Goal: Information Seeking & Learning: Learn about a topic

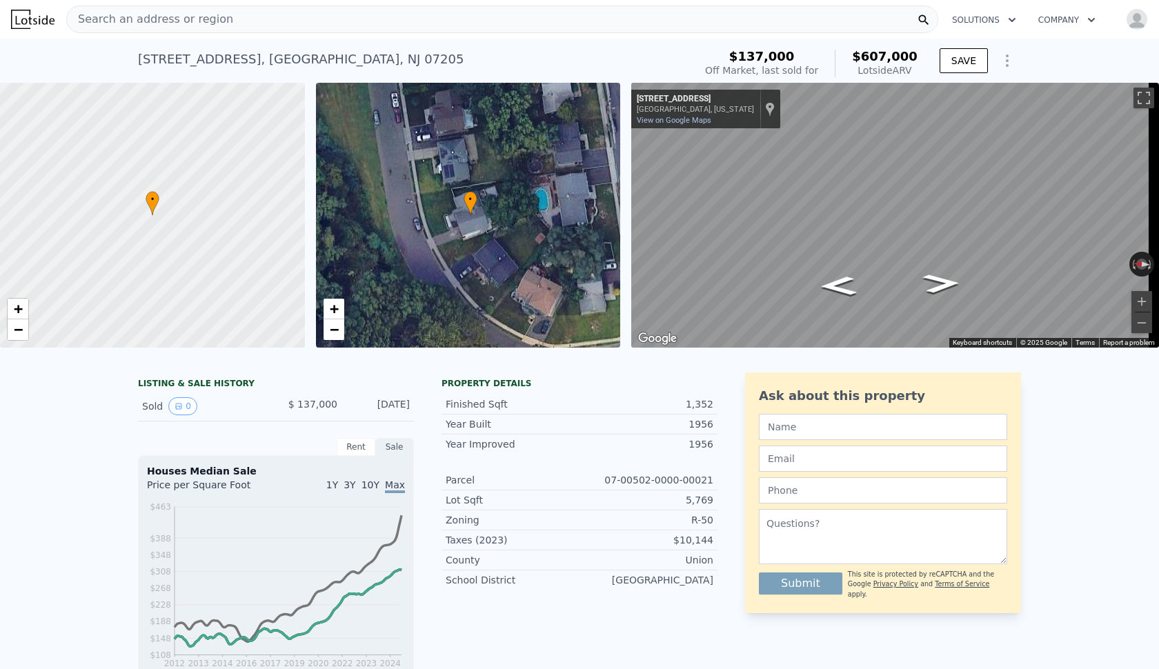
click at [75, 14] on span "Search an address or region" at bounding box center [150, 19] width 166 height 17
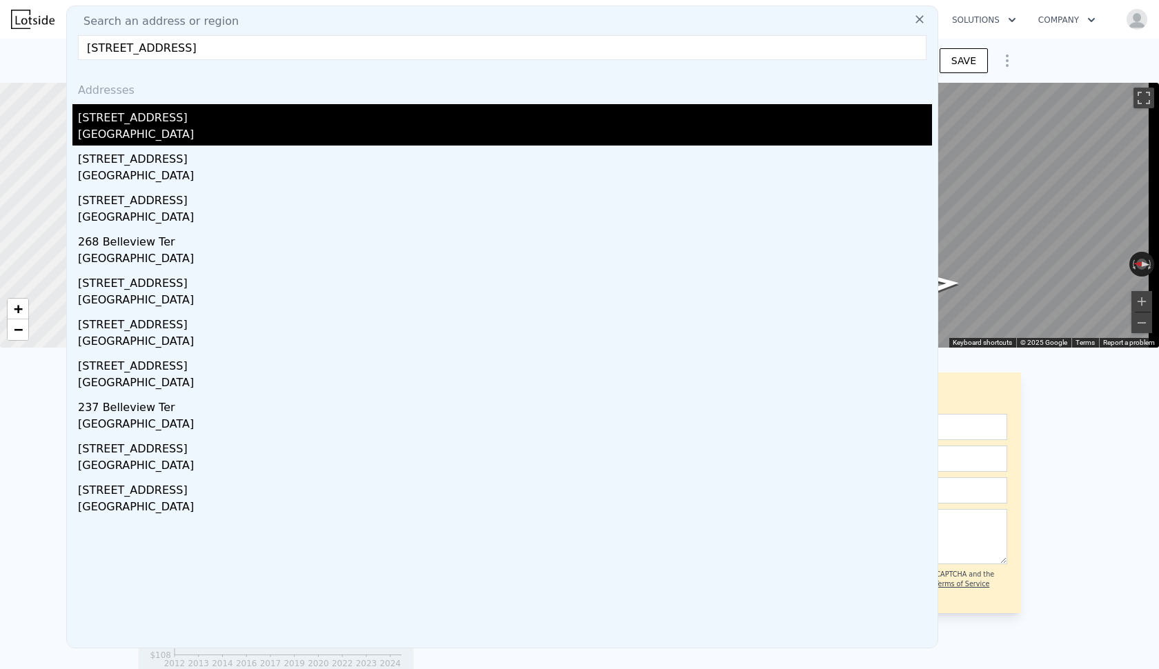
type input "[STREET_ADDRESS]"
click at [114, 130] on div "[GEOGRAPHIC_DATA]" at bounding box center [505, 135] width 854 height 19
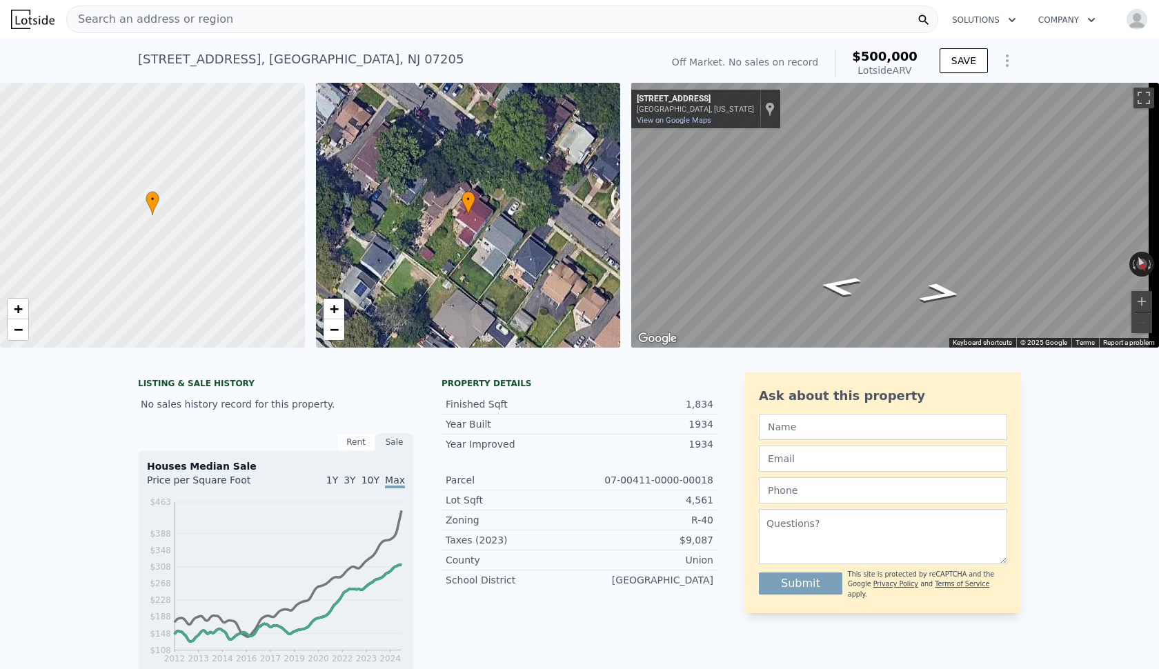
click at [393, 67] on div "[STREET_ADDRESS] No sales on record (~ARV $500k )" at bounding box center [396, 63] width 517 height 39
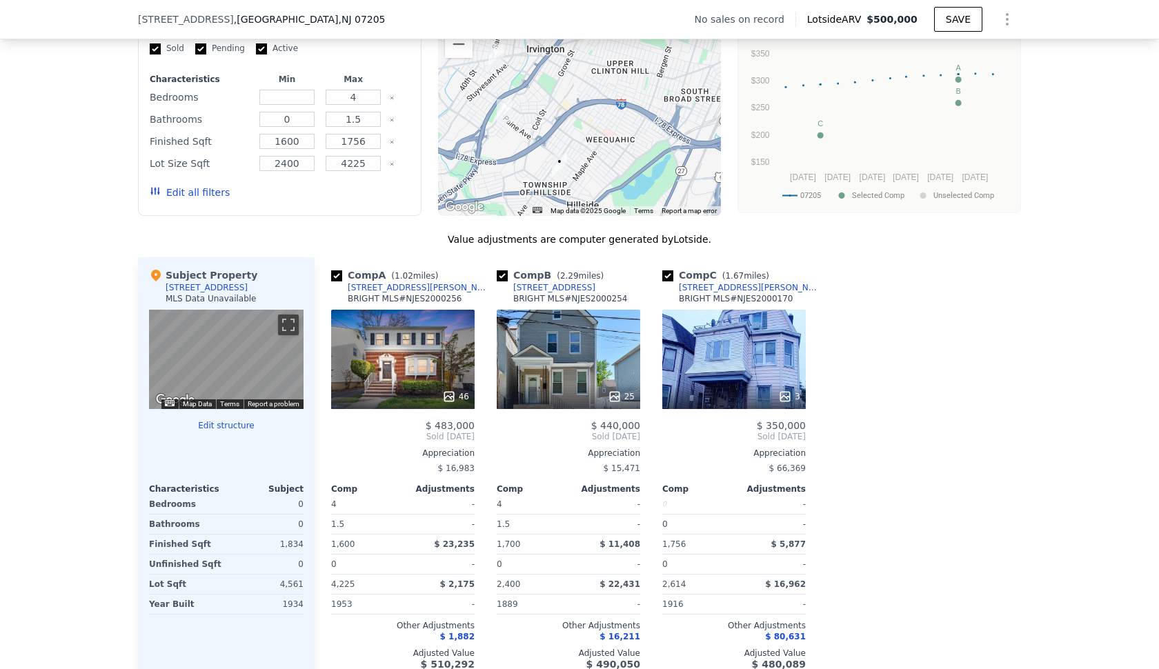
scroll to position [1292, 0]
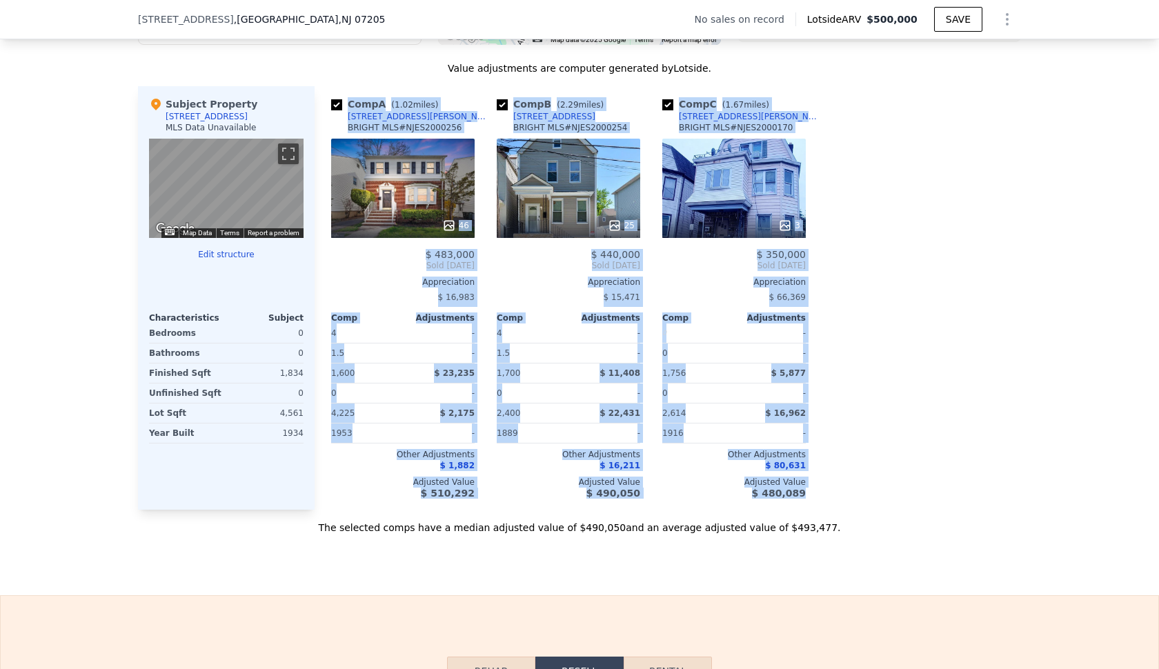
drag, startPoint x: 322, startPoint y: 114, endPoint x: 884, endPoint y: 348, distance: 608.5
click at [884, 348] on div "Comp A ( 1.02 miles) [STREET_ADDRESS][PERSON_NAME] BRIGHT MLS # NJES2000256 46 …" at bounding box center [668, 298] width 706 height 424
click at [884, 346] on div "Comp A ( 1.02 miles) [STREET_ADDRESS][PERSON_NAME] BRIGHT MLS # NJES2000256 46 …" at bounding box center [668, 298] width 706 height 424
drag, startPoint x: 417, startPoint y: 262, endPoint x: 831, endPoint y: 270, distance: 413.3
click at [831, 270] on div "Comp A ( 1.02 miles) [STREET_ADDRESS][PERSON_NAME] BRIGHT MLS # NJES2000256 46 …" at bounding box center [668, 298] width 706 height 424
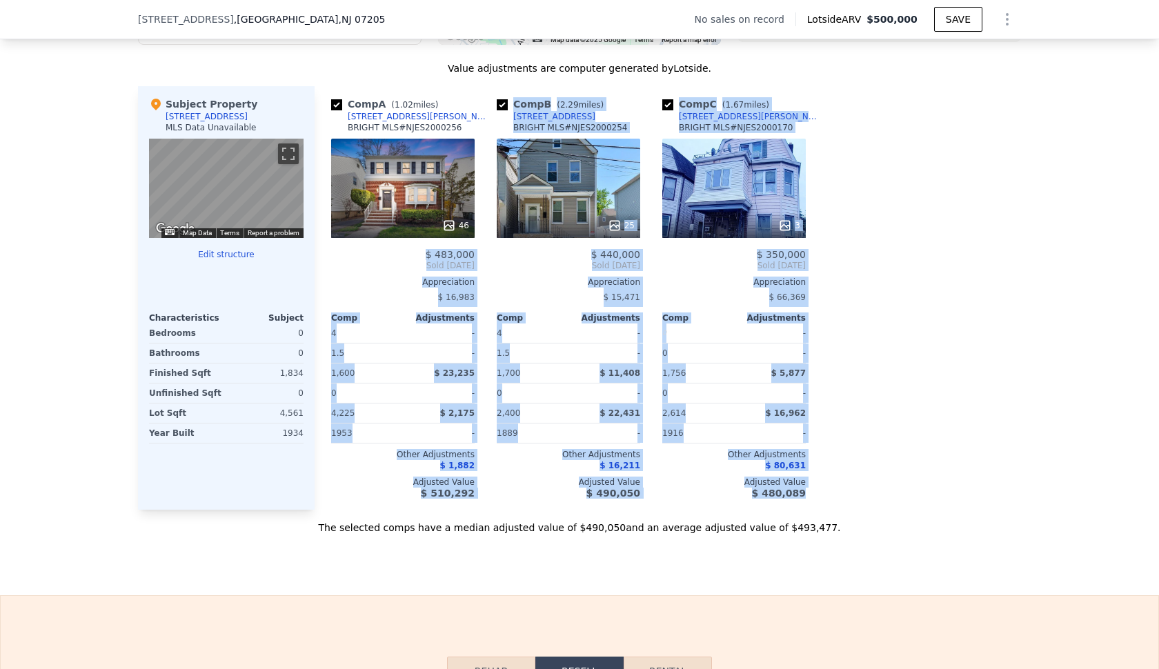
copy div "$ 483,000 Sold [DATE] Appreciation $ 16,983 Comp Adjustments 4 - 1.5 - 1,600 $ …"
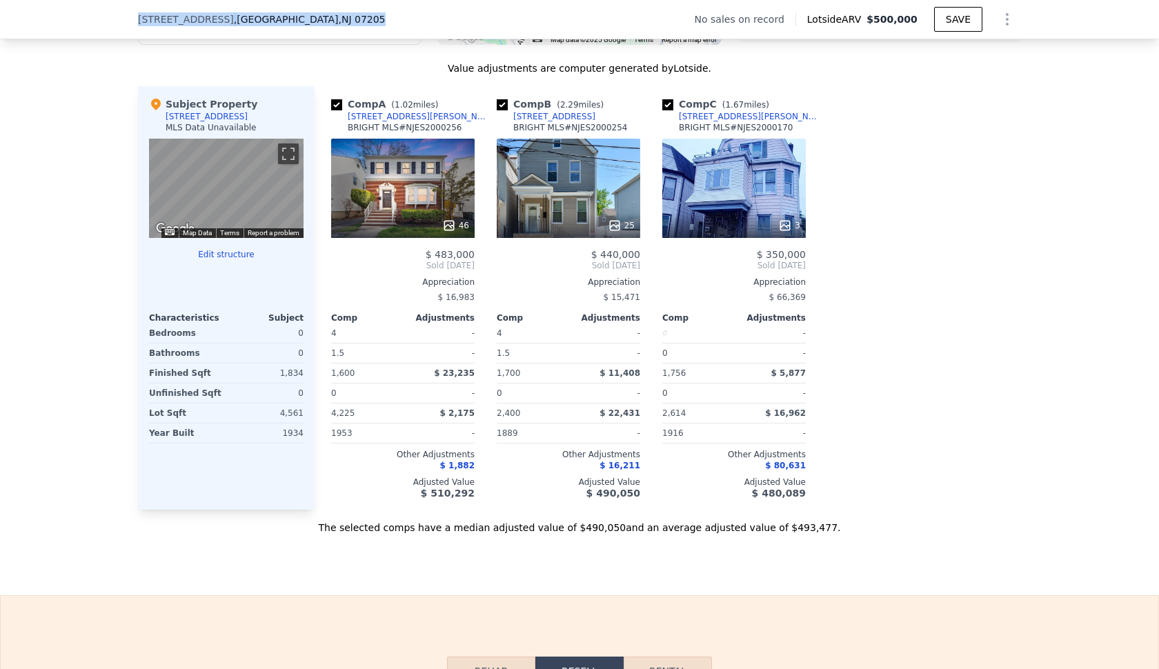
drag, startPoint x: 329, startPoint y: 18, endPoint x: 132, endPoint y: 21, distance: 196.6
click at [138, 21] on div "[STREET_ADDRESS]" at bounding box center [262, 19] width 248 height 14
copy div "[STREET_ADDRESS]"
